Goal: Task Accomplishment & Management: Complete application form

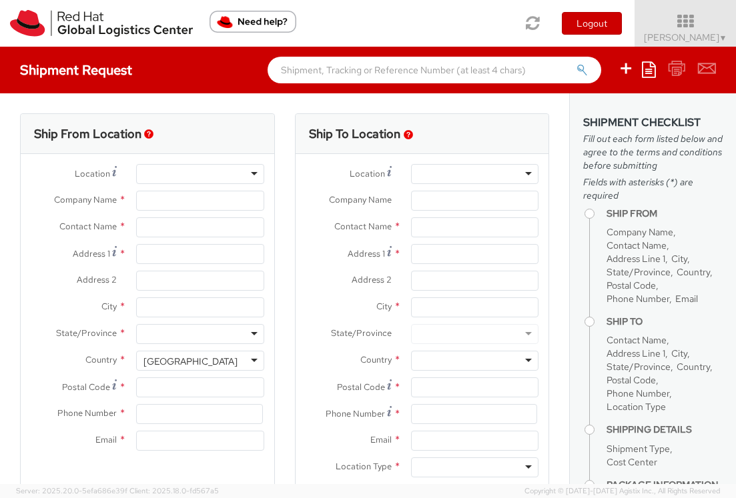
select select "809"
select select
click at [159, 228] on input "text" at bounding box center [199, 227] width 127 height 20
type input "Red Hat, Inc."
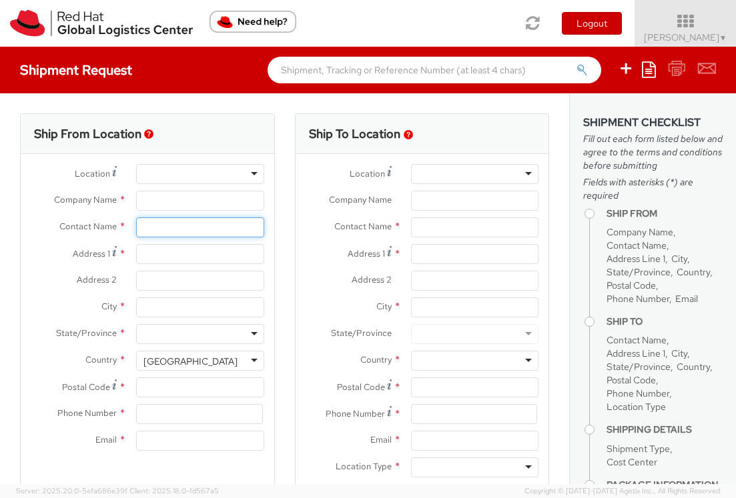
type input "[PERSON_NAME]"
type input "[STREET_ADDRESS]"
type input "RALEIGH"
type input "27601"
type input "19197544962"
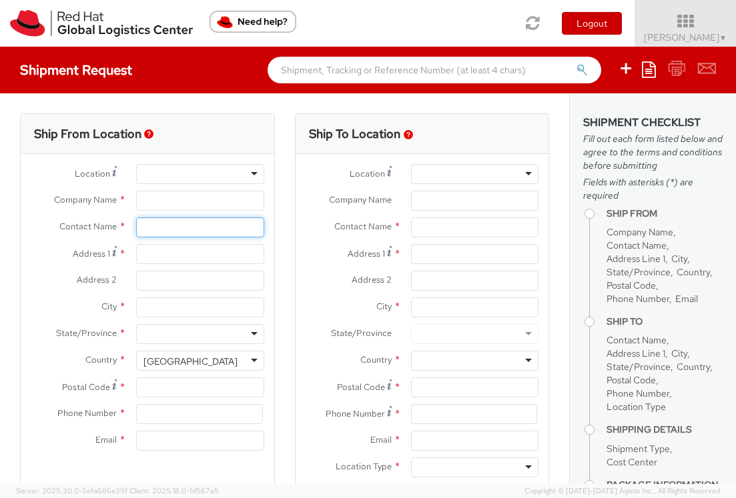
type input "[EMAIL_ADDRESS][DOMAIN_NAME]"
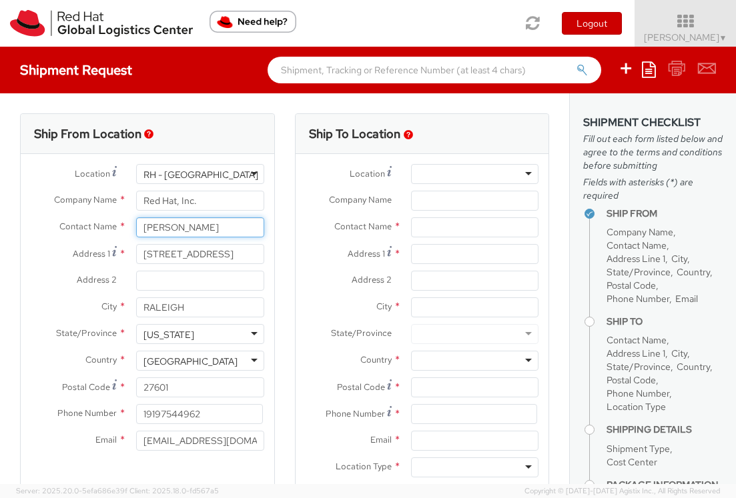
click at [159, 228] on input "[PERSON_NAME]" at bounding box center [199, 227] width 127 height 20
type input "[PERSON_NAME]"
click at [173, 256] on input "[STREET_ADDRESS]" at bounding box center [199, 254] width 127 height 20
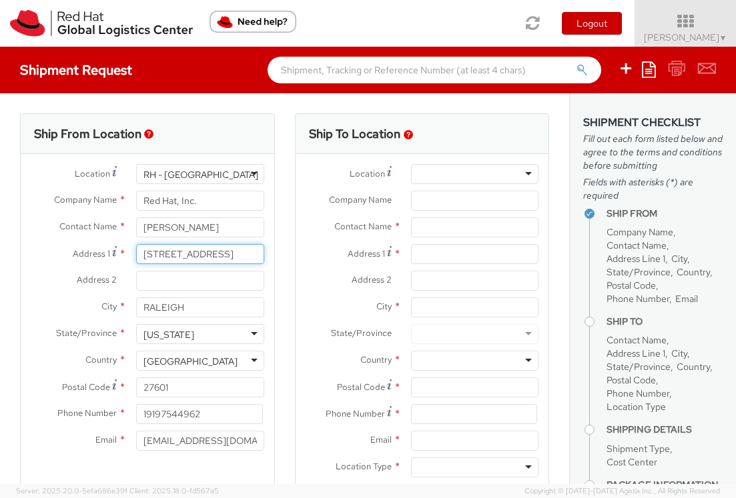
click at [173, 256] on input "[STREET_ADDRESS]" at bounding box center [199, 254] width 127 height 20
paste input "83 the Alameda"
type input "83 the Alameda"
click at [159, 253] on input "83 the Alameda" at bounding box center [199, 254] width 127 height 20
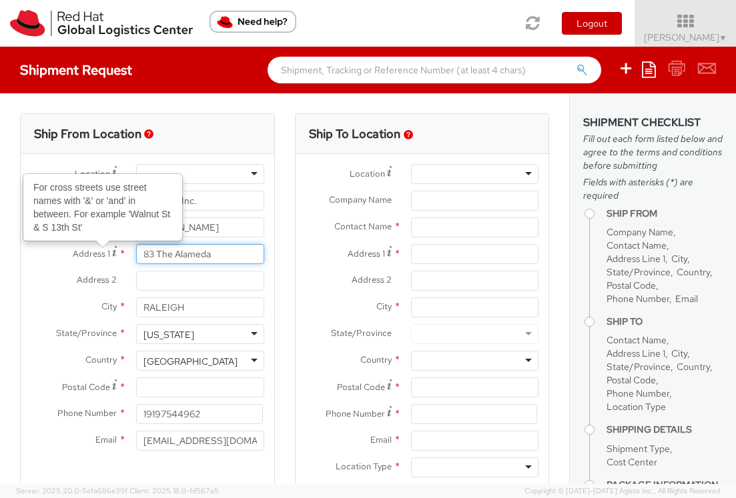
type input "83 The Alameda"
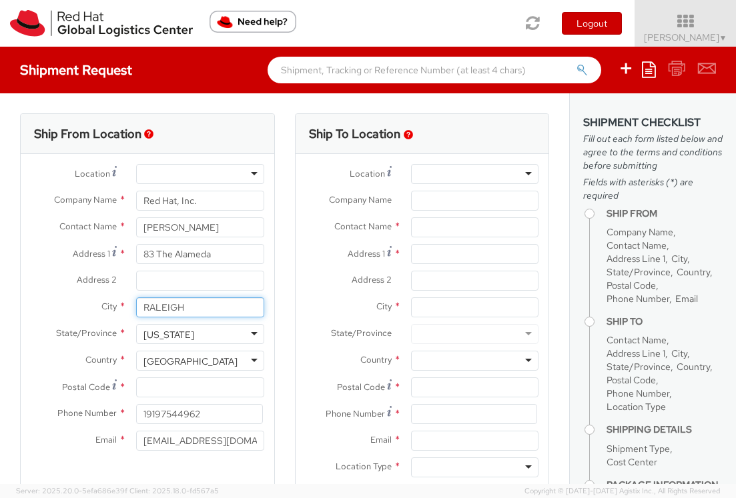
click at [206, 308] on input "RALEIGH" at bounding box center [199, 307] width 127 height 20
paste input "San Anselmo"
type input "San Anselmo"
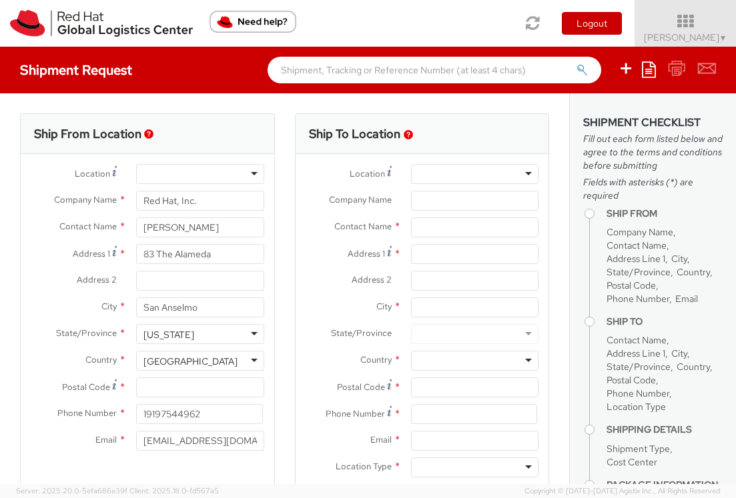
click at [221, 334] on div "[US_STATE]" at bounding box center [199, 334] width 127 height 20
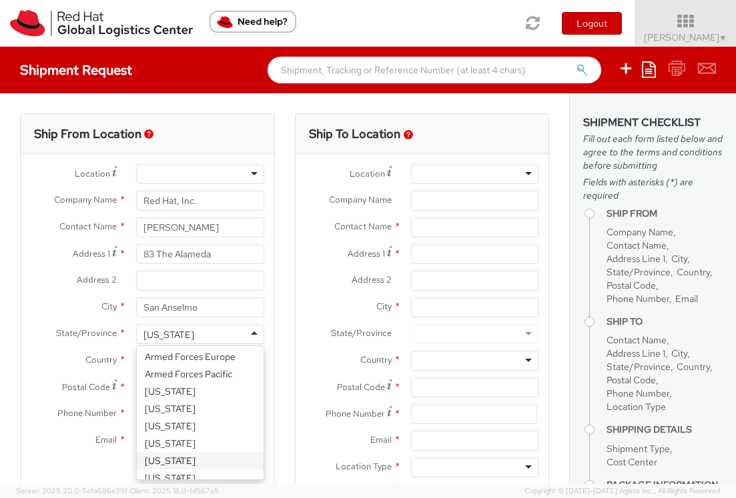
scroll to position [87, 0]
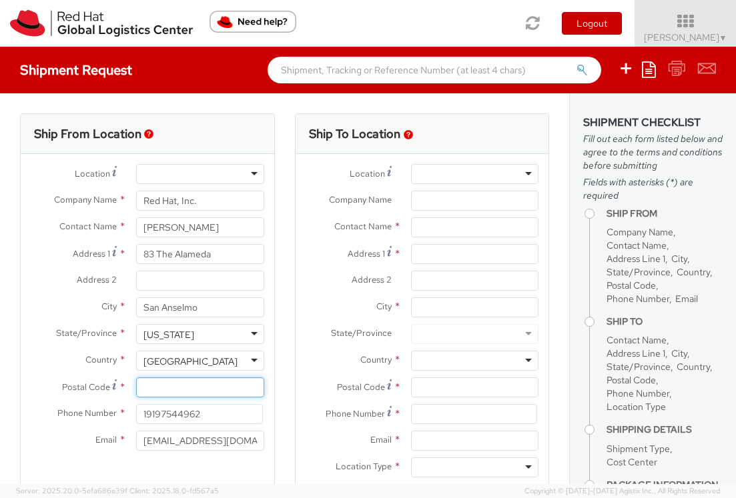
click at [161, 386] on input "Postal Code *" at bounding box center [199, 388] width 127 height 20
paste input "94960"
type input "94960"
click at [172, 412] on input "19197544962" at bounding box center [199, 414] width 126 height 20
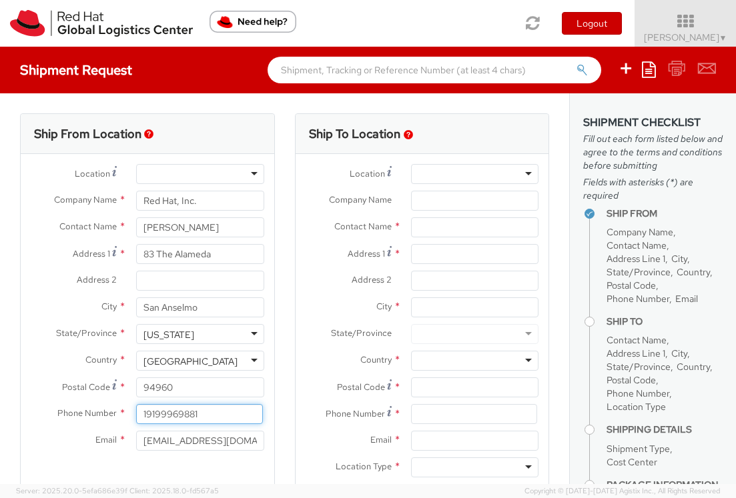
type input "19199969881"
click at [430, 174] on div at bounding box center [474, 174] width 127 height 20
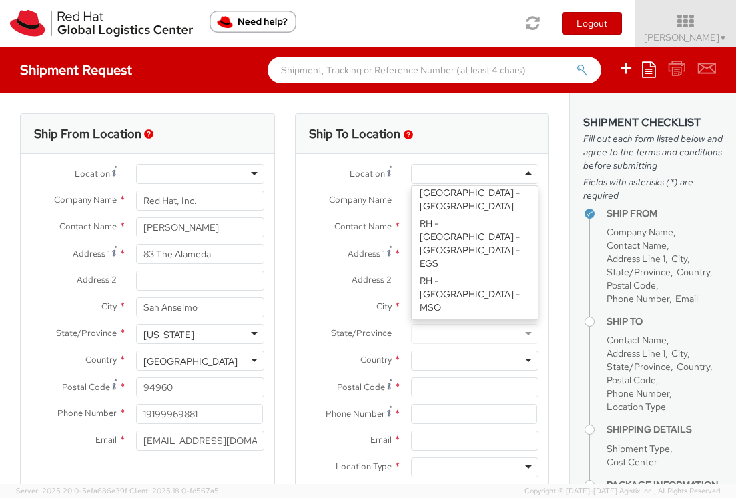
scroll to position [2031, 0]
type input "Red Hat, Inc."
type input "[STREET_ADDRESS]"
type input "RALEIGH"
type input "27601"
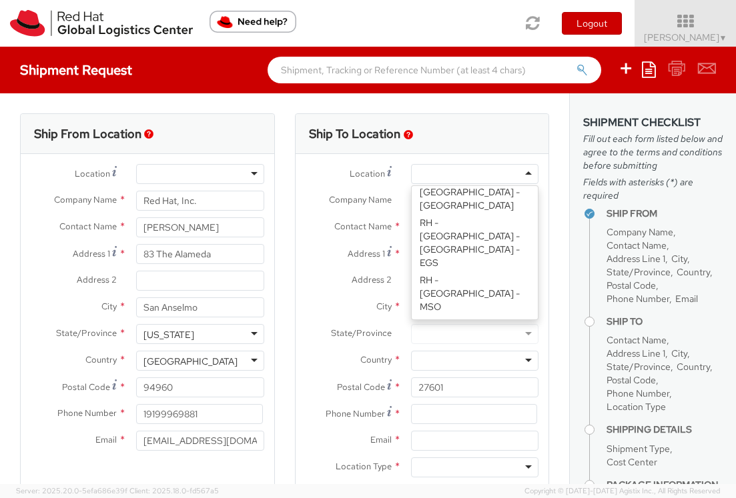
type input "[PHONE_NUMBER]"
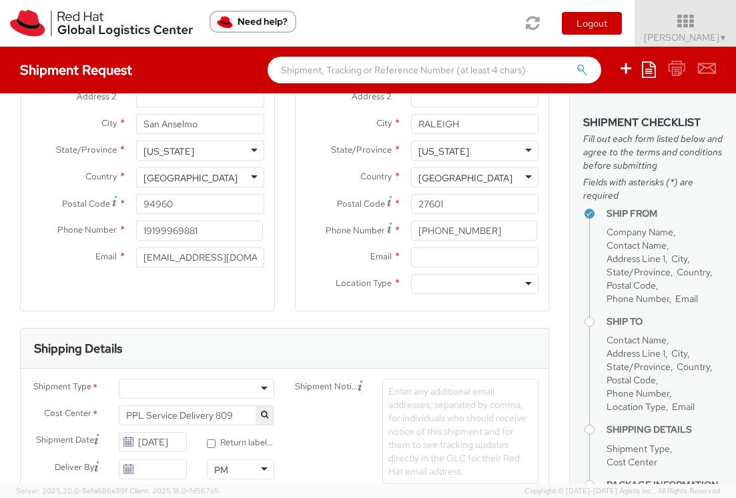
scroll to position [197, 0]
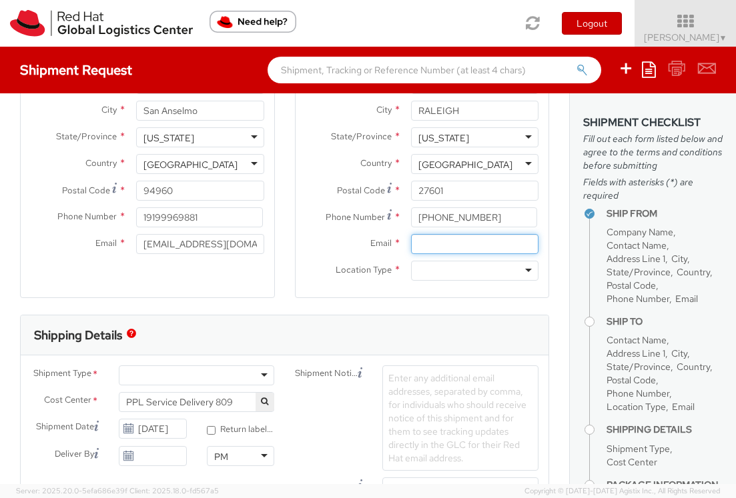
click at [434, 245] on input "Email *" at bounding box center [474, 244] width 127 height 20
type input "[EMAIL_ADDRESS][DOMAIN_NAME]"
click at [438, 272] on div at bounding box center [474, 271] width 127 height 20
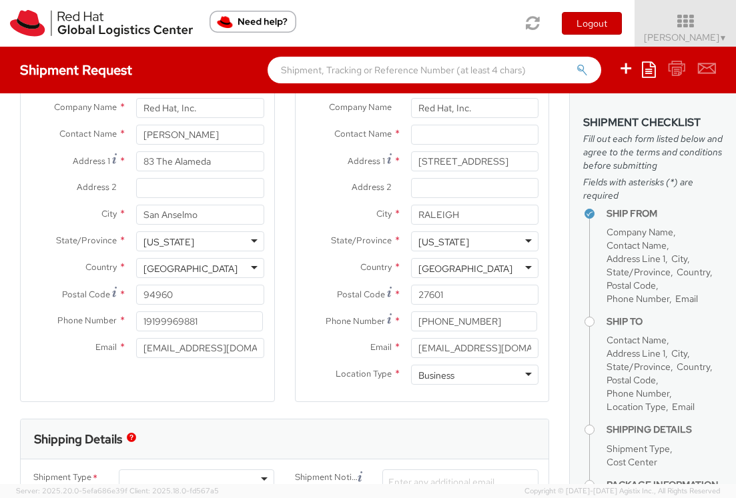
scroll to position [0, 0]
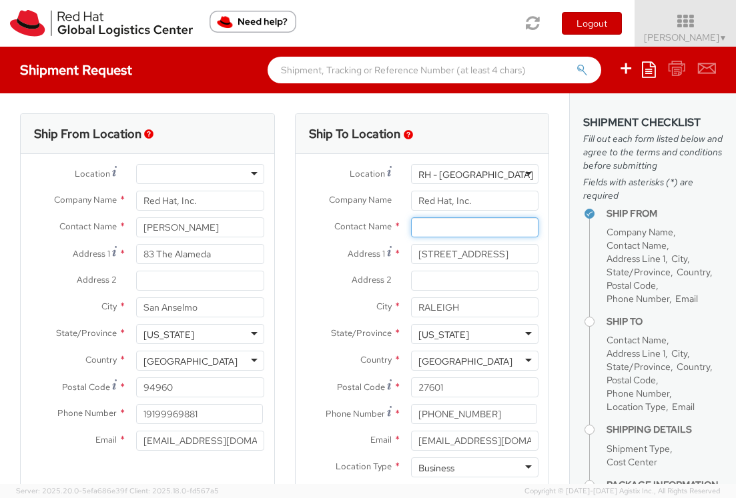
click at [446, 227] on input "text" at bounding box center [474, 227] width 127 height 20
paste input "ATTN: Red Hat IT - Endpoint Systems"
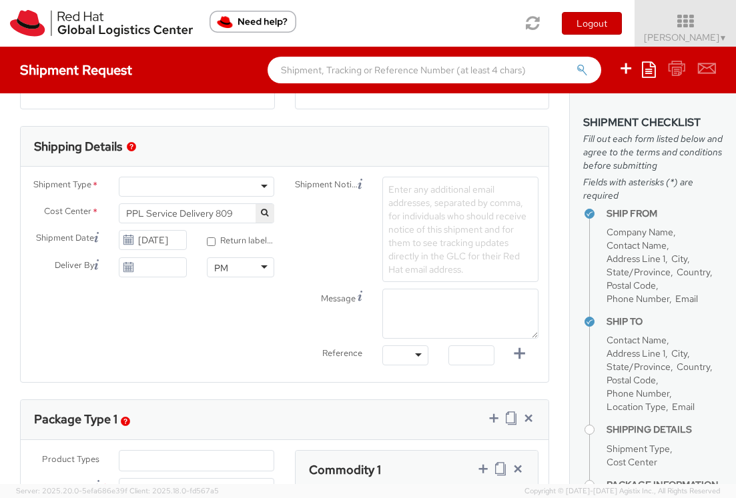
scroll to position [380, 0]
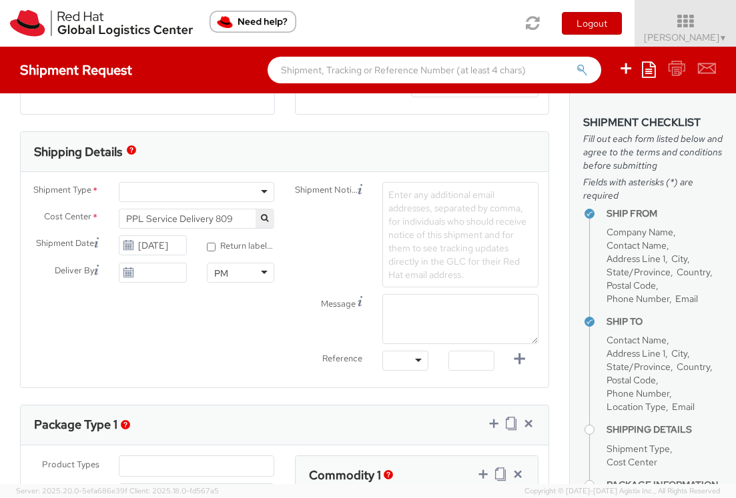
type input "ATTN: Red Hat IT - Endpoint Systems"
click at [191, 189] on div at bounding box center [197, 192] width 156 height 20
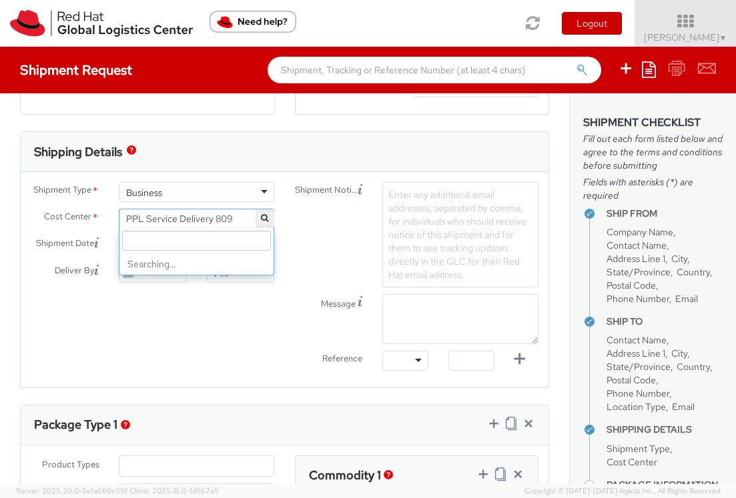
click at [187, 220] on span "PPL Service Delivery 809" at bounding box center [196, 219] width 141 height 12
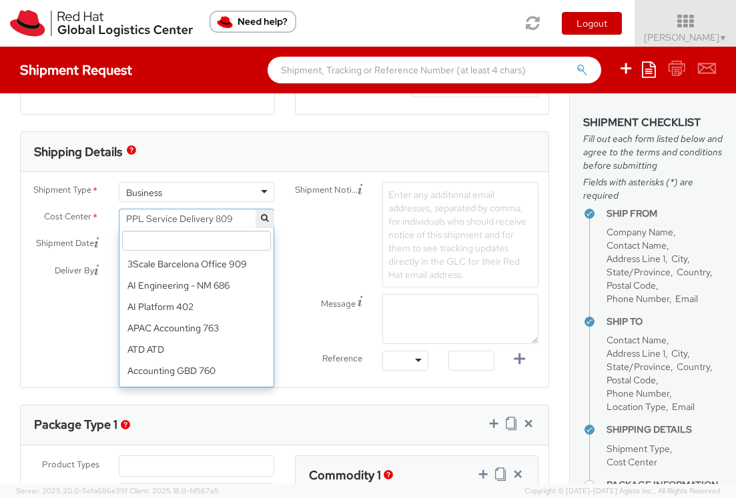
scroll to position [12635, 0]
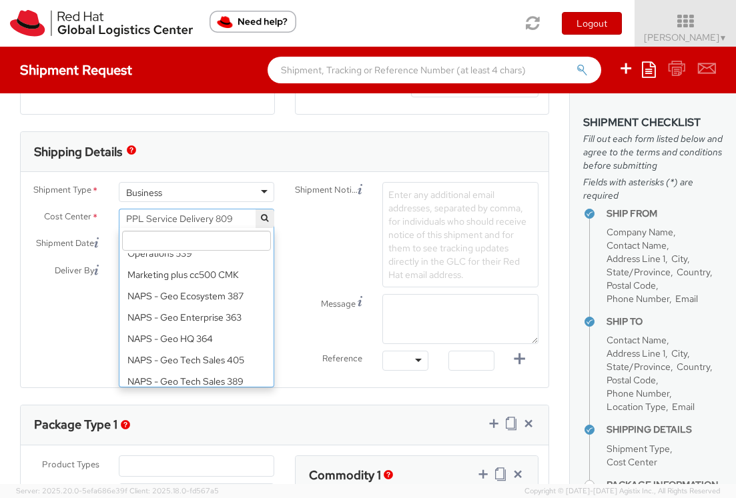
click at [165, 243] on input "search" at bounding box center [196, 241] width 149 height 20
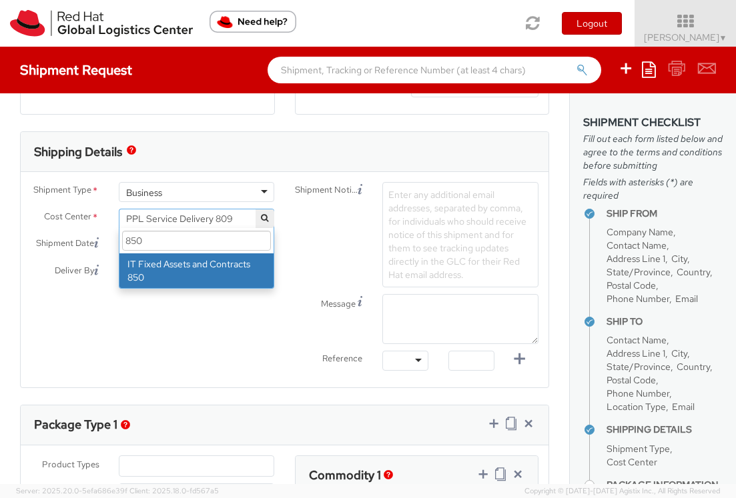
type input "850"
select select "850"
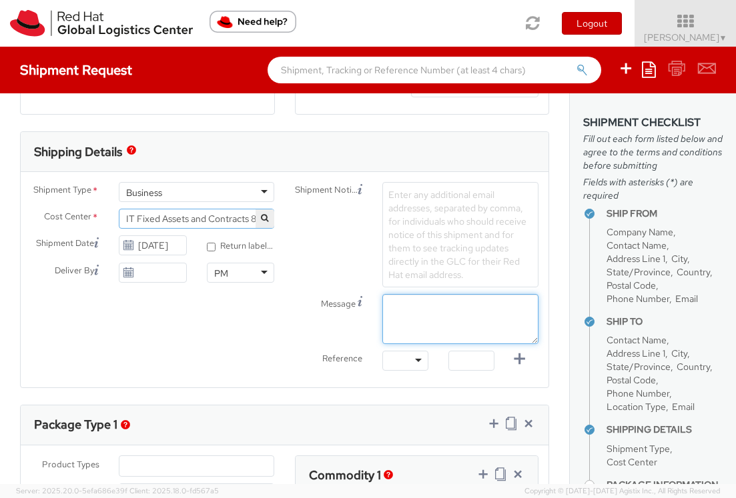
click at [408, 305] on textarea "Message" at bounding box center [460, 319] width 156 height 50
paste textarea "Requesting QR Code for Former Associate [Name] to return laptop. Please send th…"
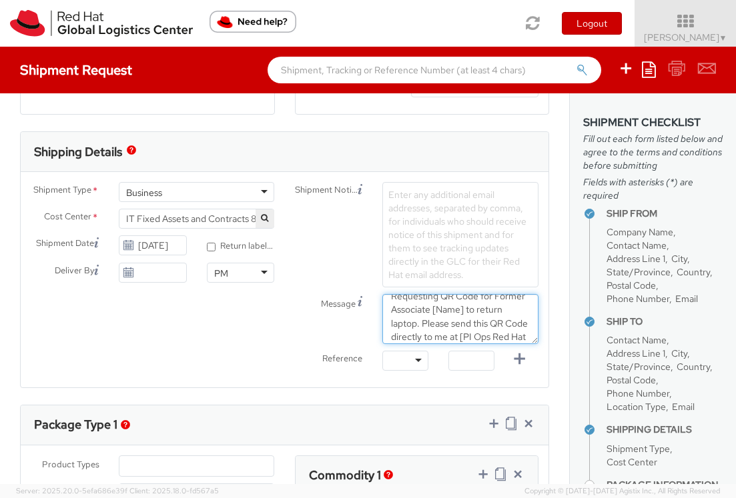
scroll to position [4, 0]
click at [465, 317] on textarea "Requesting QR Code for Former Associate [Name] to return laptop. Please send th…" at bounding box center [460, 319] width 156 height 50
click at [450, 327] on textarea "Requesting QR Code for Former Associate [PERSON_NAME] to return laptop. Please …" at bounding box center [460, 319] width 156 height 50
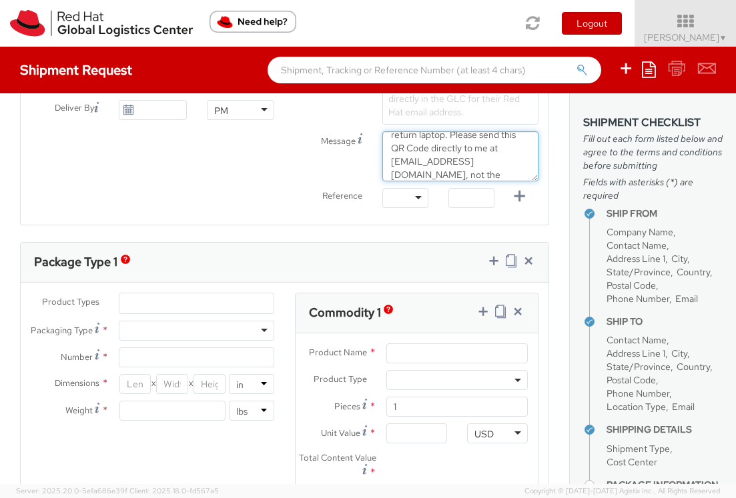
scroll to position [553, 0]
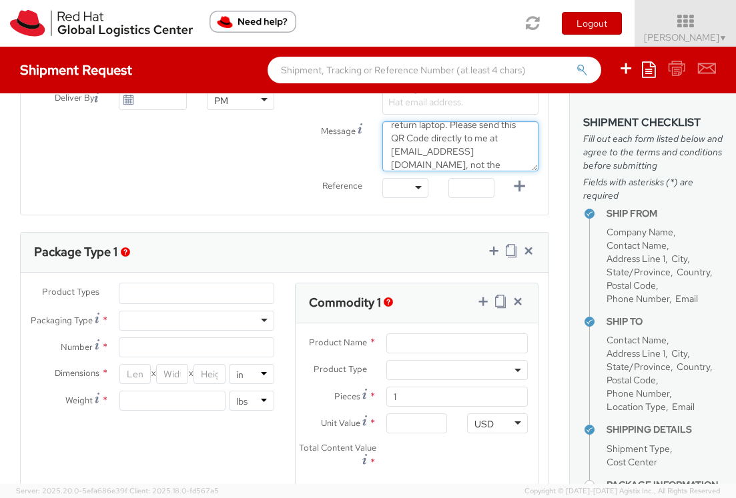
type textarea "Requesting QR Code for Former Associate [PERSON_NAME] to return laptop. Please …"
click at [209, 297] on ul at bounding box center [196, 293] width 155 height 20
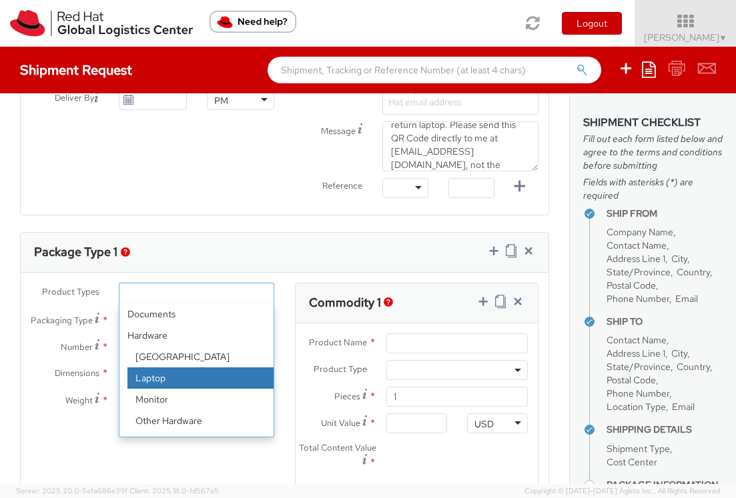
select select "LAPTOP"
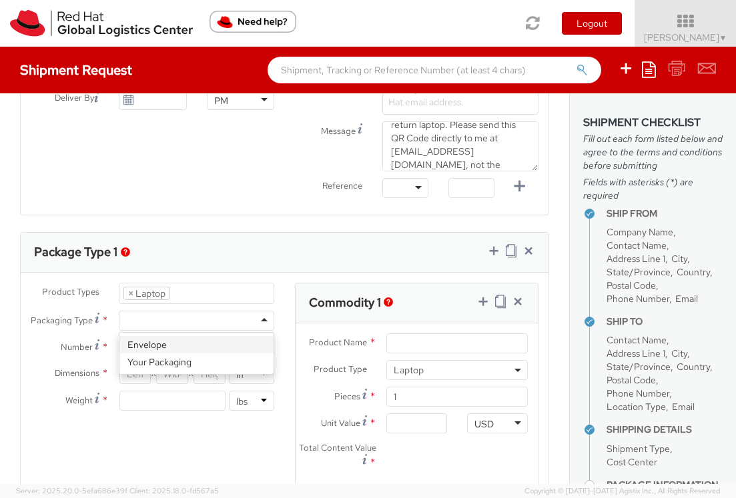
click at [210, 323] on div at bounding box center [197, 321] width 156 height 20
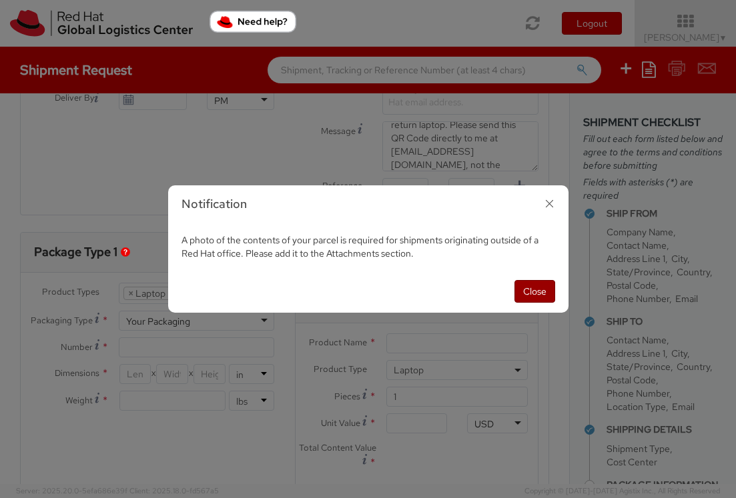
click at [529, 289] on button "Close" at bounding box center [534, 291] width 41 height 23
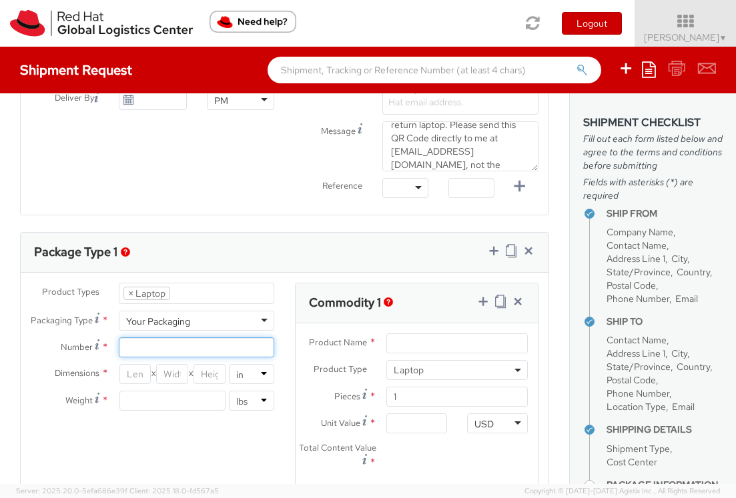
click at [146, 347] on input "Number *" at bounding box center [197, 347] width 156 height 20
type input "1"
click at [135, 374] on input "number" at bounding box center [135, 374] width 32 height 20
type input "18"
click at [172, 372] on input "number" at bounding box center [172, 374] width 32 height 20
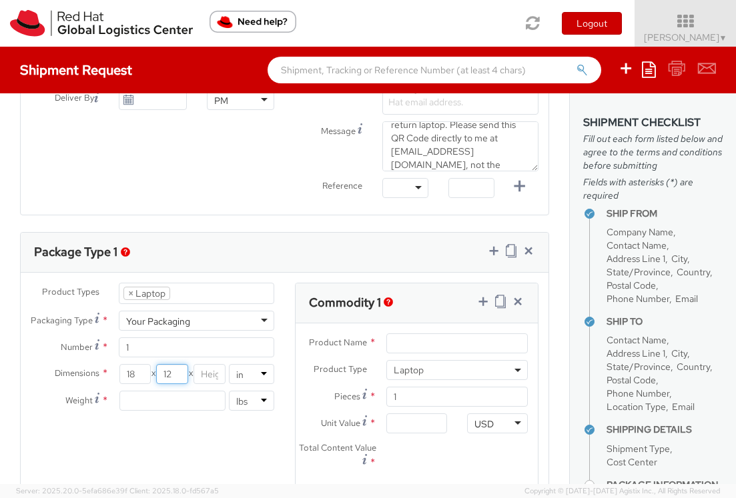
type input "12"
click at [211, 378] on input "number" at bounding box center [209, 374] width 32 height 20
type input "5"
click at [172, 409] on input "number" at bounding box center [172, 401] width 107 height 20
type input "8"
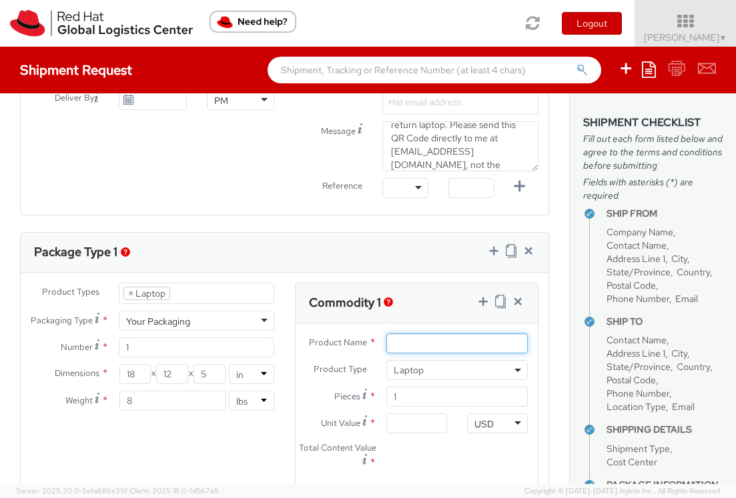
click at [418, 337] on input "Product Name *" at bounding box center [456, 343] width 141 height 20
type input "Laptop"
click at [398, 420] on input "Unit Value *" at bounding box center [416, 424] width 61 height 20
type input "7.00"
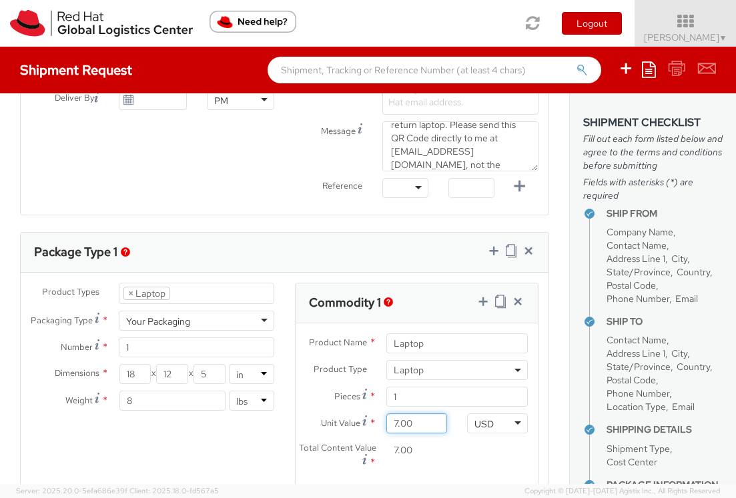
type input "70.00"
type input "700.00"
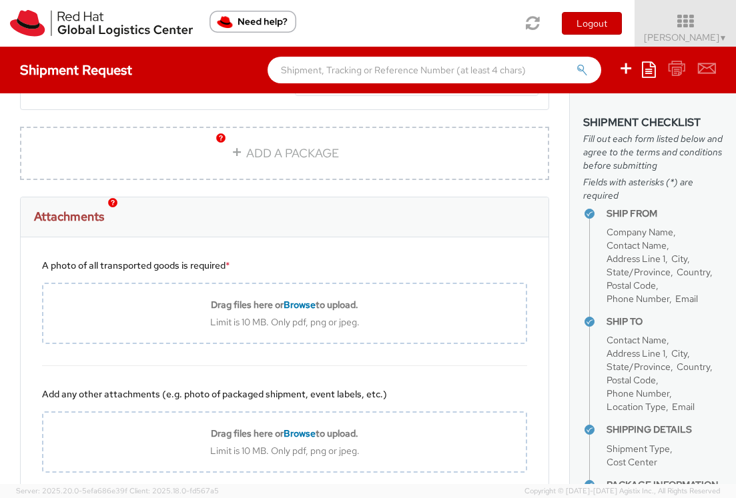
scroll to position [959, 0]
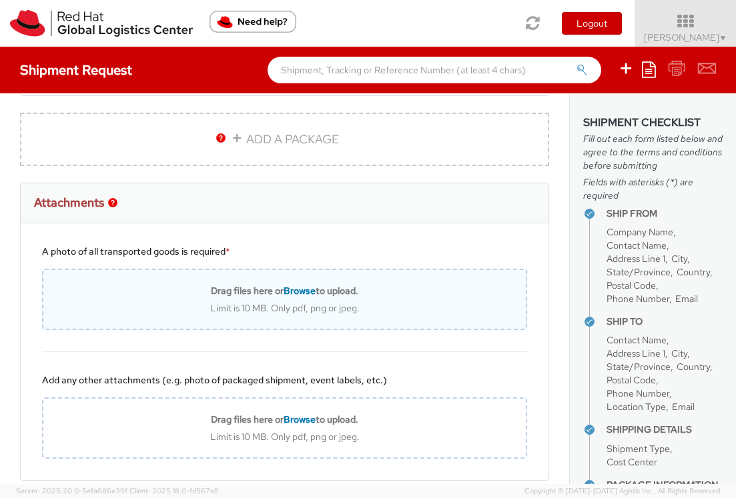
click at [294, 290] on span "Browse" at bounding box center [299, 291] width 32 height 12
type input "C:\fakepath\Blank Image.png"
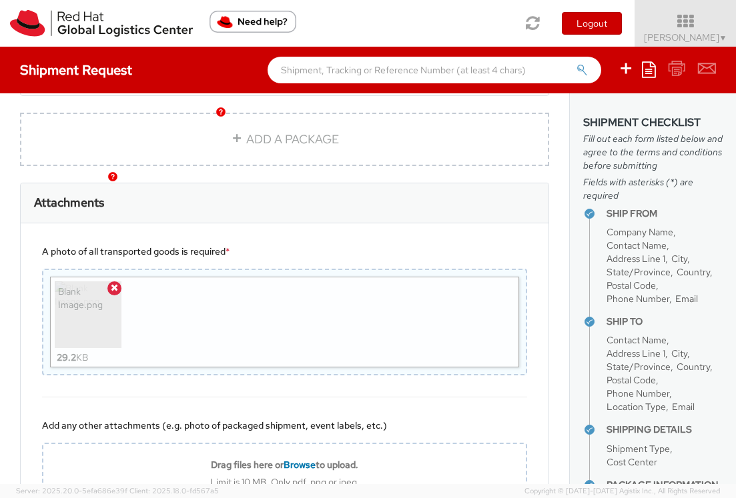
scroll to position [1070, 0]
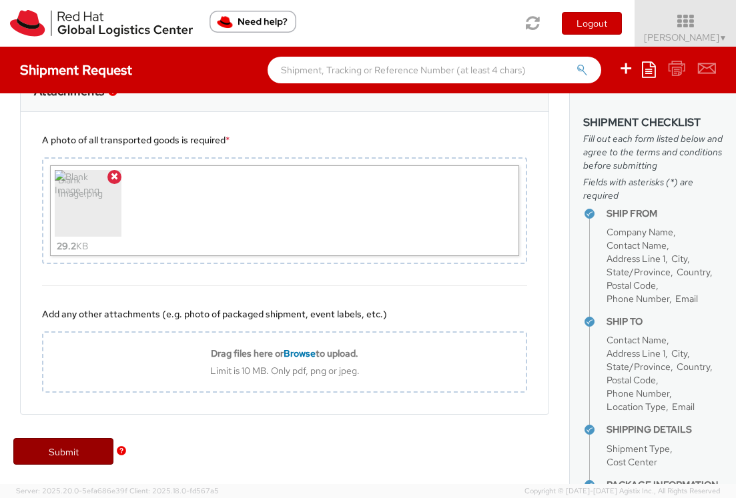
click at [61, 450] on link "Submit" at bounding box center [63, 451] width 100 height 27
